Goal: Task Accomplishment & Management: Use online tool/utility

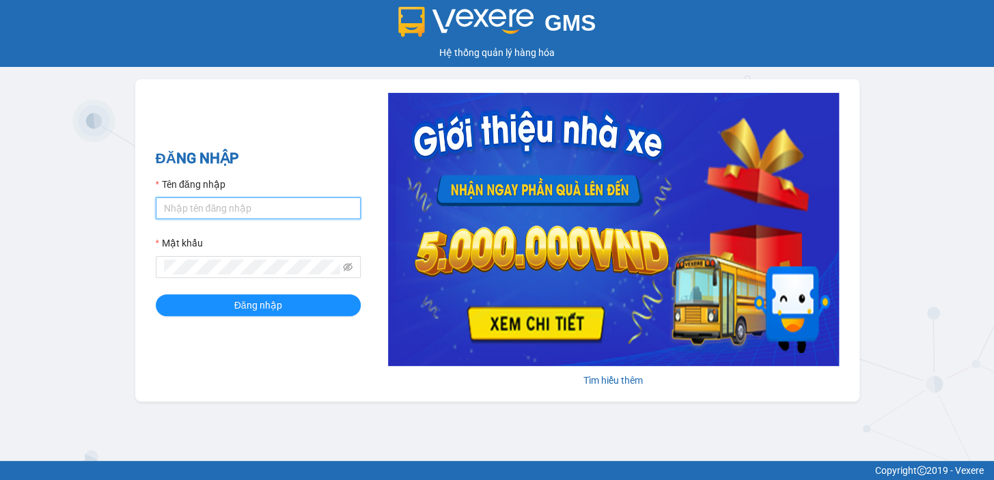
type input "dttoan.xuantrang"
click at [276, 213] on input "dttoan.xuantrang" at bounding box center [258, 208] width 205 height 22
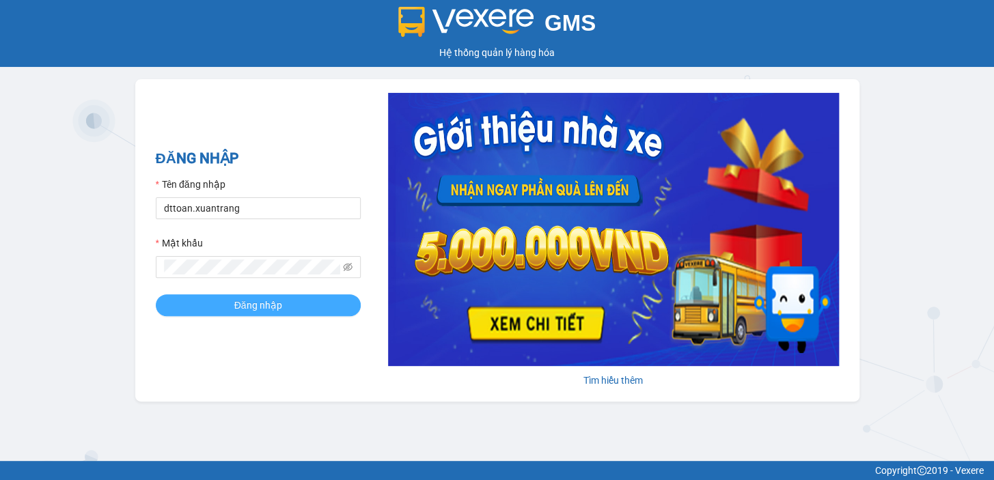
click at [156, 303] on button "Đăng nhập" at bounding box center [258, 305] width 205 height 22
click at [188, 305] on button "Đăng nhập" at bounding box center [258, 305] width 205 height 22
